Goal: Task Accomplishment & Management: Complete application form

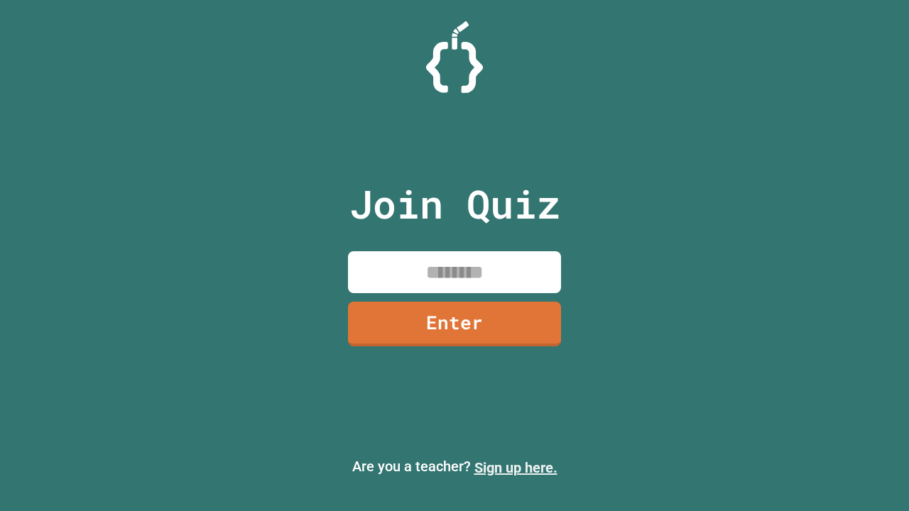
click at [516, 468] on link "Sign up here." at bounding box center [515, 468] width 83 height 17
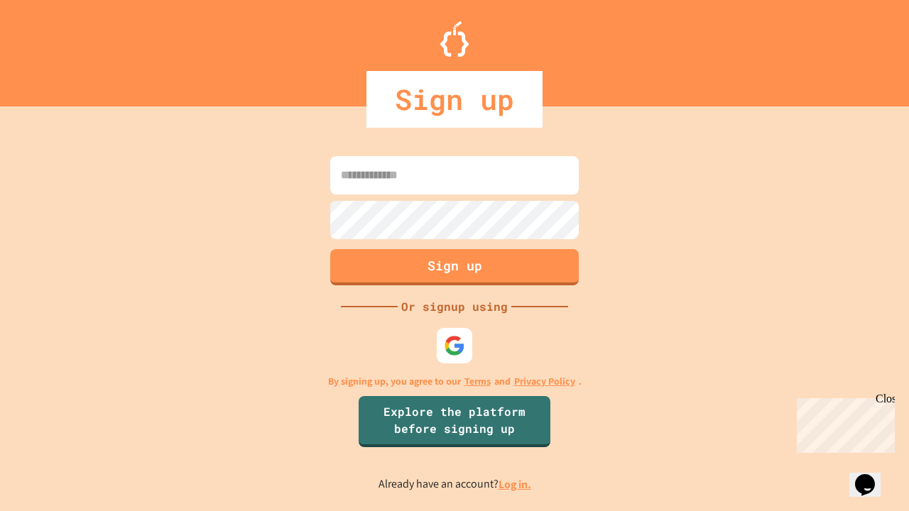
click at [516, 484] on link "Log in." at bounding box center [515, 484] width 33 height 15
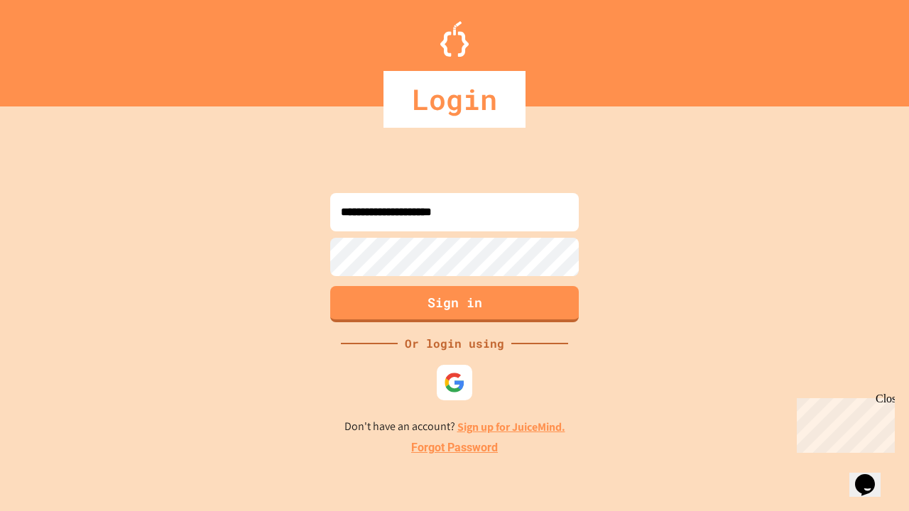
type input "**********"
